Goal: Transaction & Acquisition: Purchase product/service

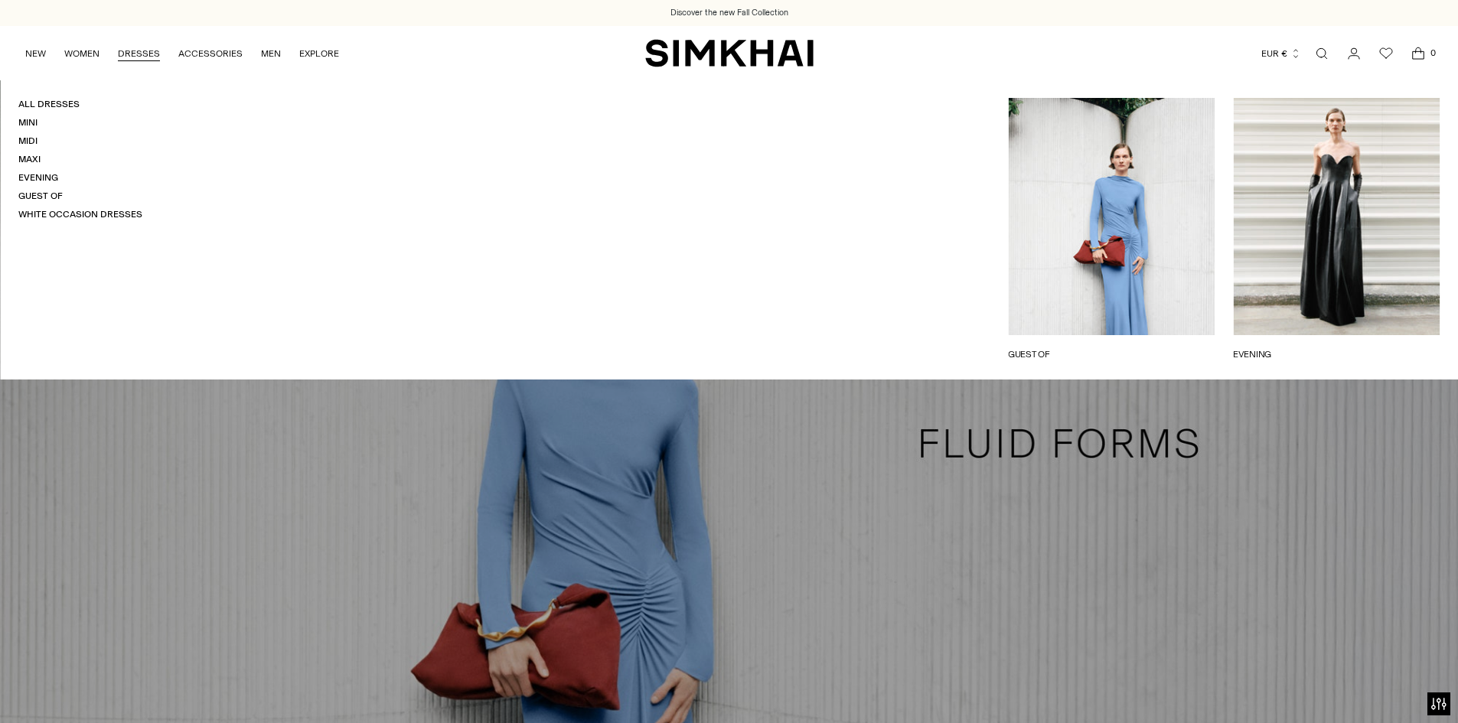
click at [142, 49] on link "DRESSES" at bounding box center [139, 54] width 42 height 34
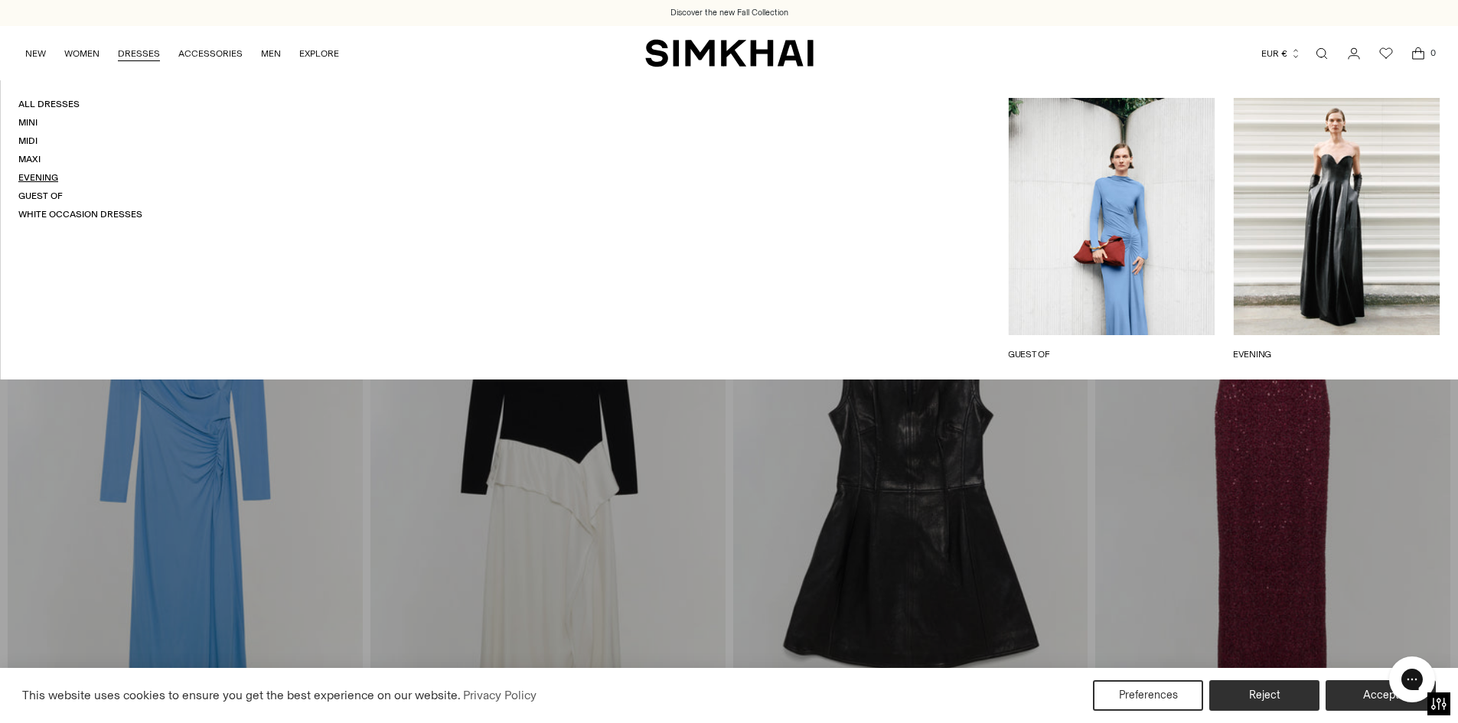
click at [31, 175] on link "Evening" at bounding box center [38, 177] width 40 height 11
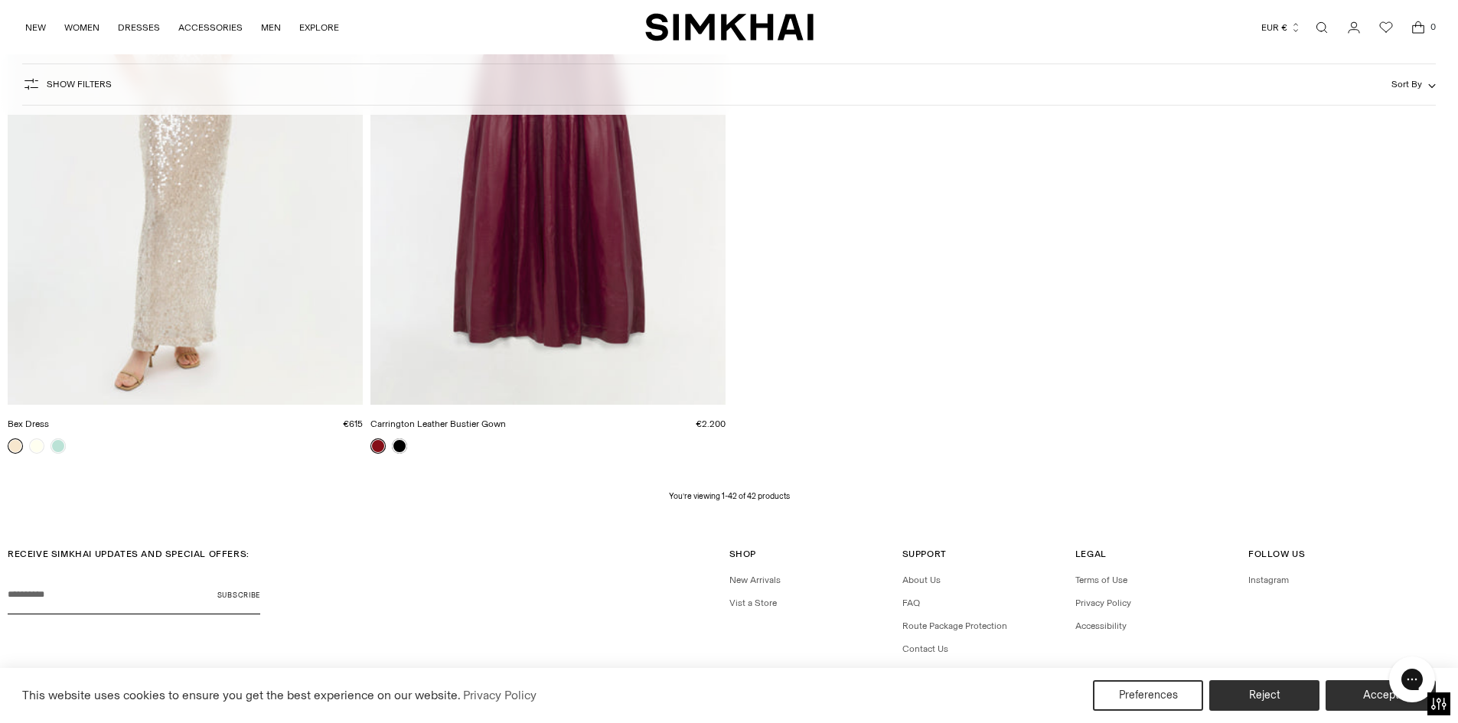
scroll to position [6531, 0]
